Goal: Find specific page/section: Find specific page/section

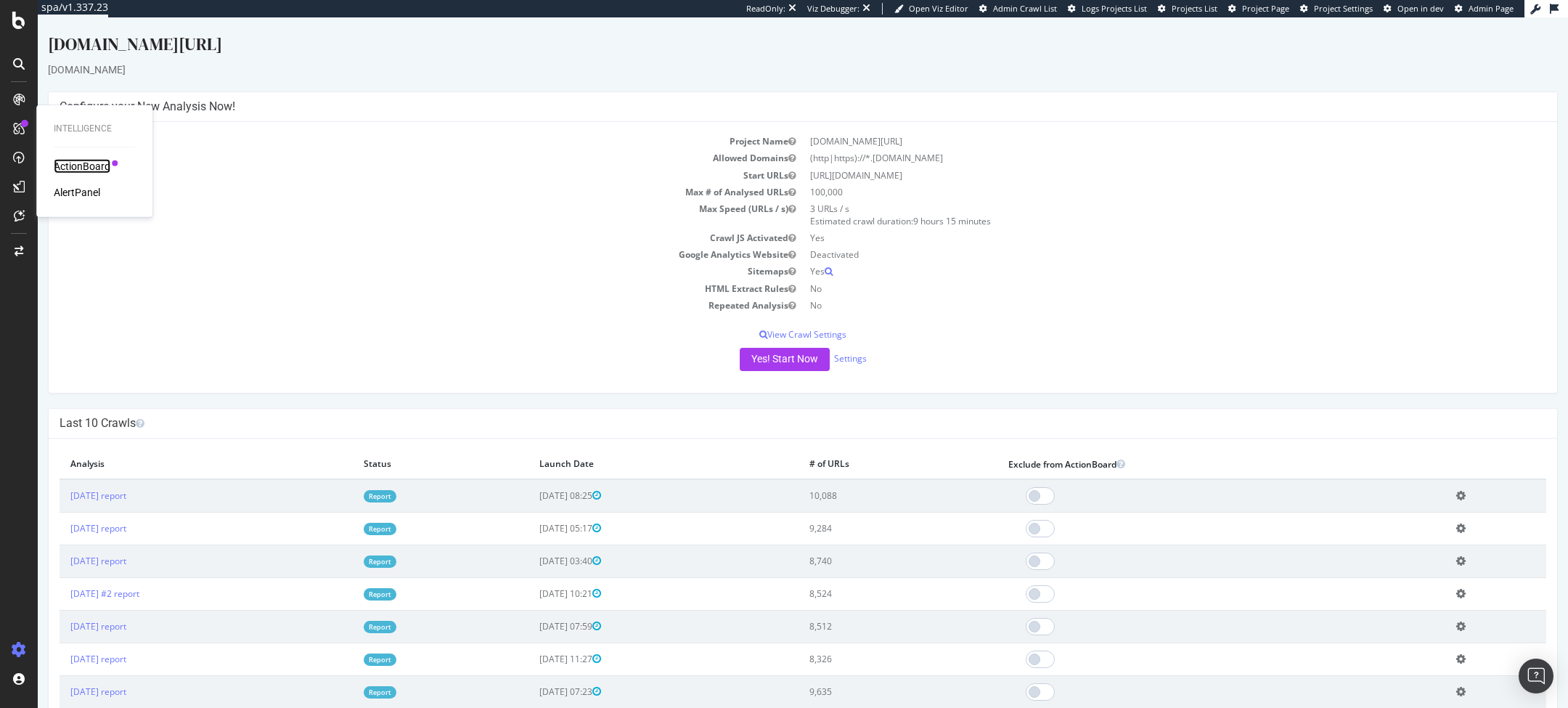
click at [86, 169] on div "ActionBoard" at bounding box center [82, 166] width 57 height 15
